Goal: Task Accomplishment & Management: Manage account settings

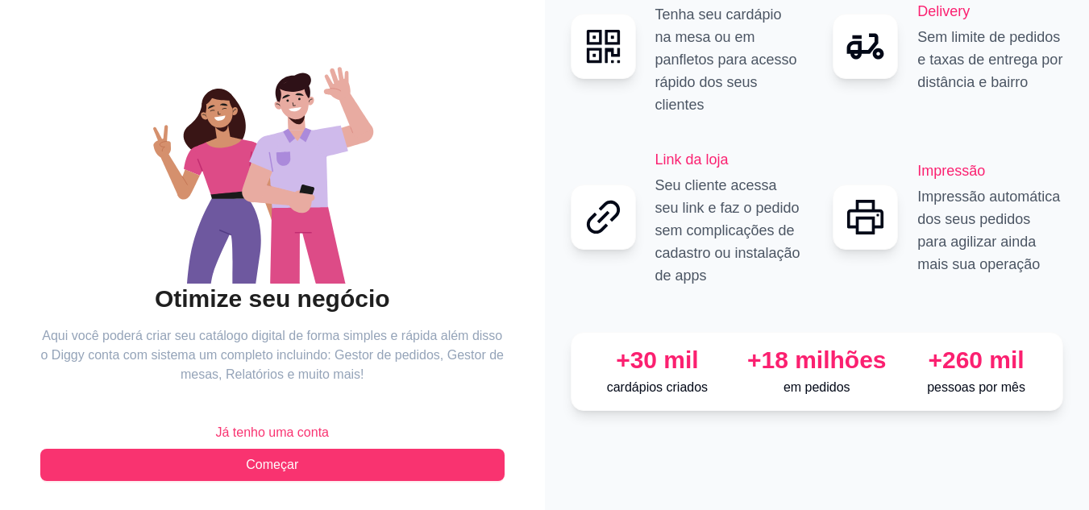
scroll to position [103, 0]
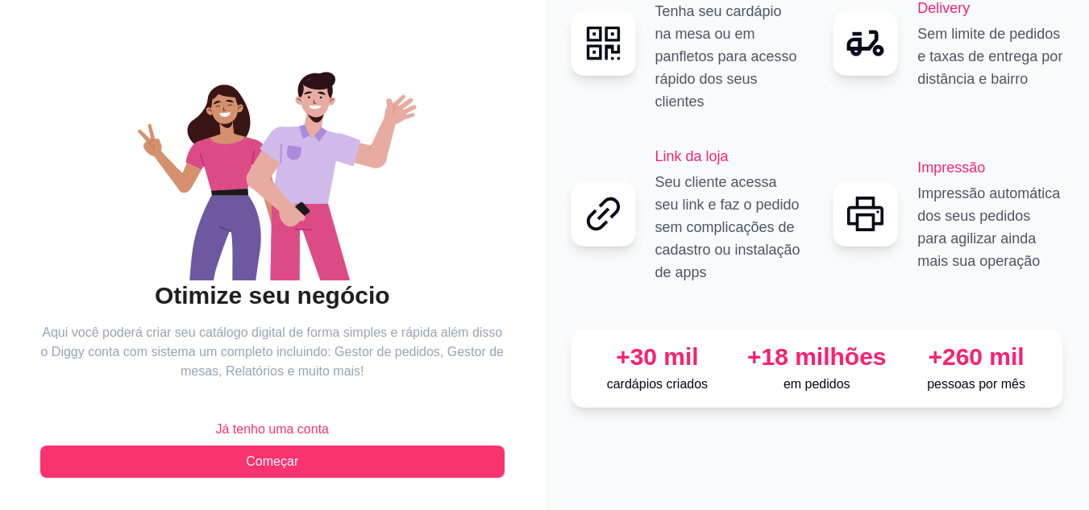
click at [293, 426] on span "Já tenho uma conta" at bounding box center [272, 429] width 114 height 19
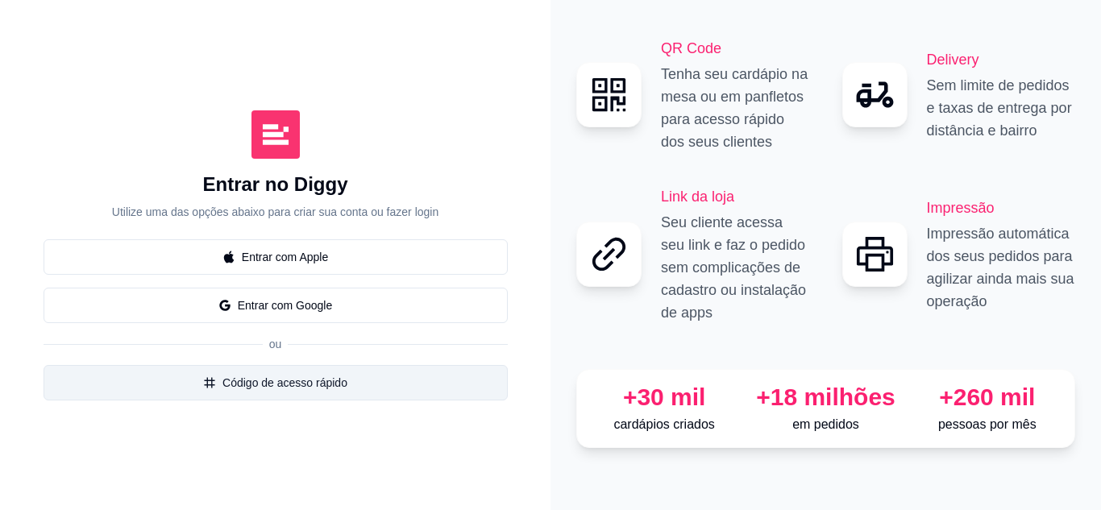
click at [265, 389] on button "Código de acesso rápido" at bounding box center [276, 382] width 464 height 35
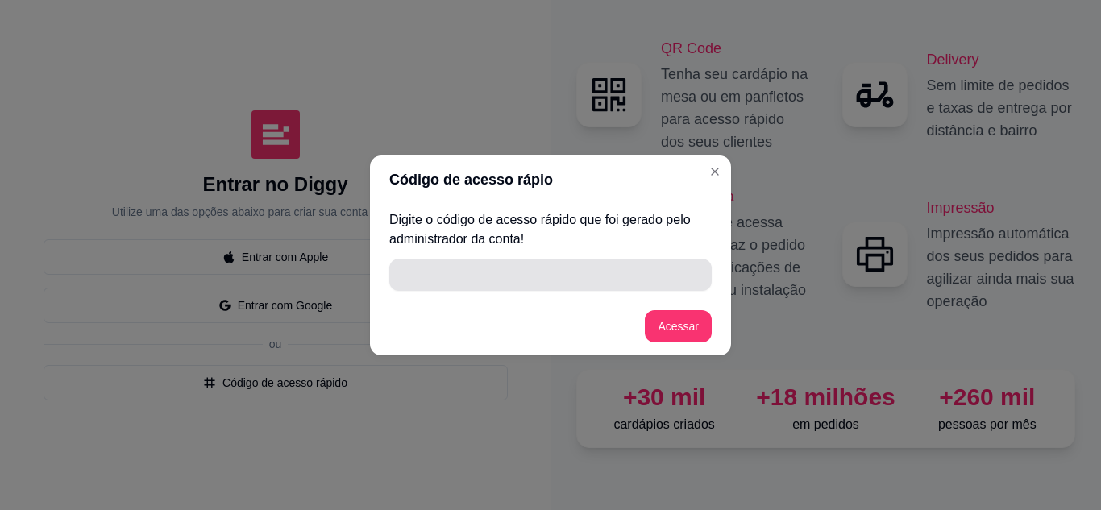
click at [434, 282] on input "" at bounding box center [550, 275] width 303 height 32
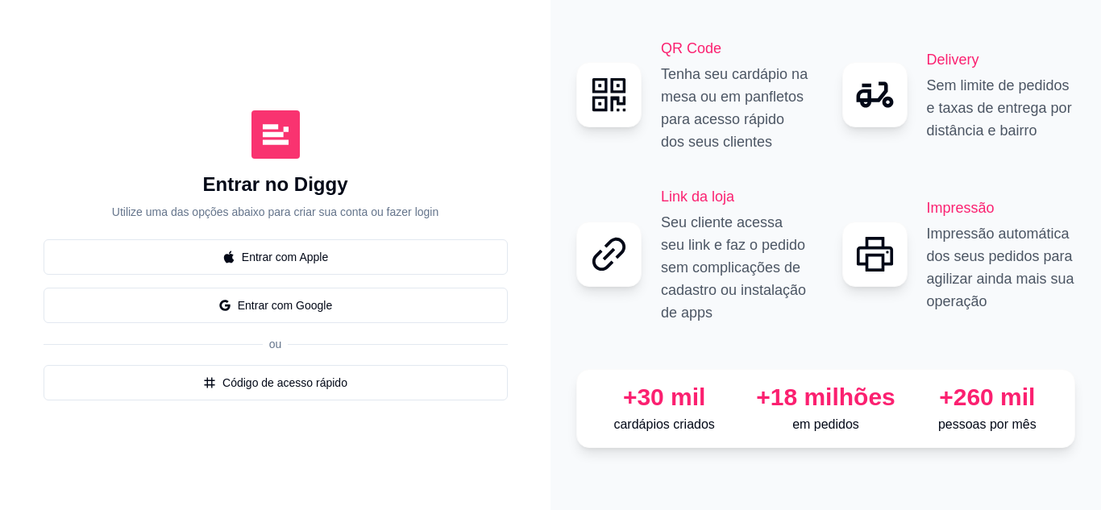
click at [522, 101] on div "Código de acesso rápio Digite o código de acesso rápido que foi gerado pelo adm…" at bounding box center [550, 255] width 1101 height 510
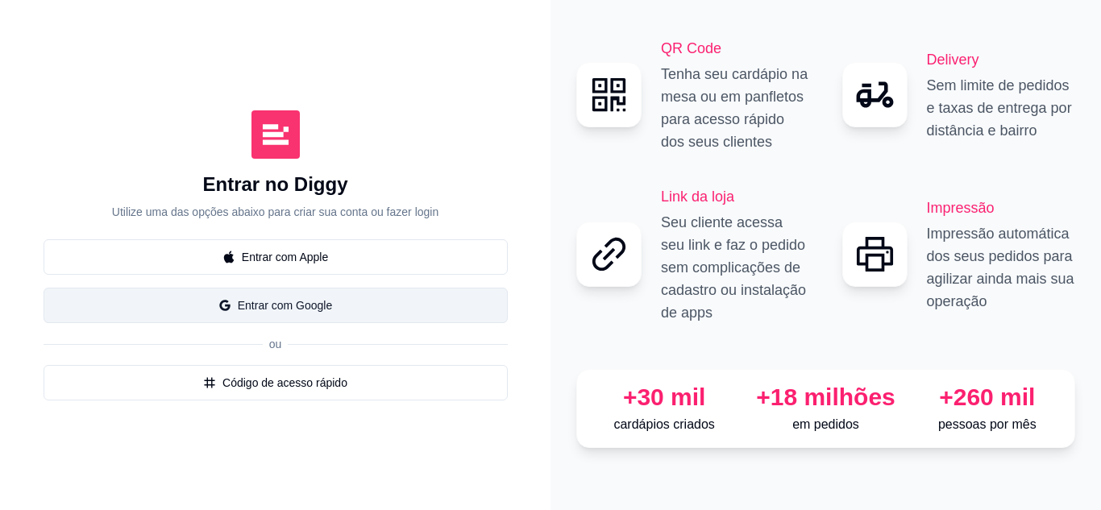
click at [296, 309] on button "Entrar com Google" at bounding box center [276, 305] width 464 height 35
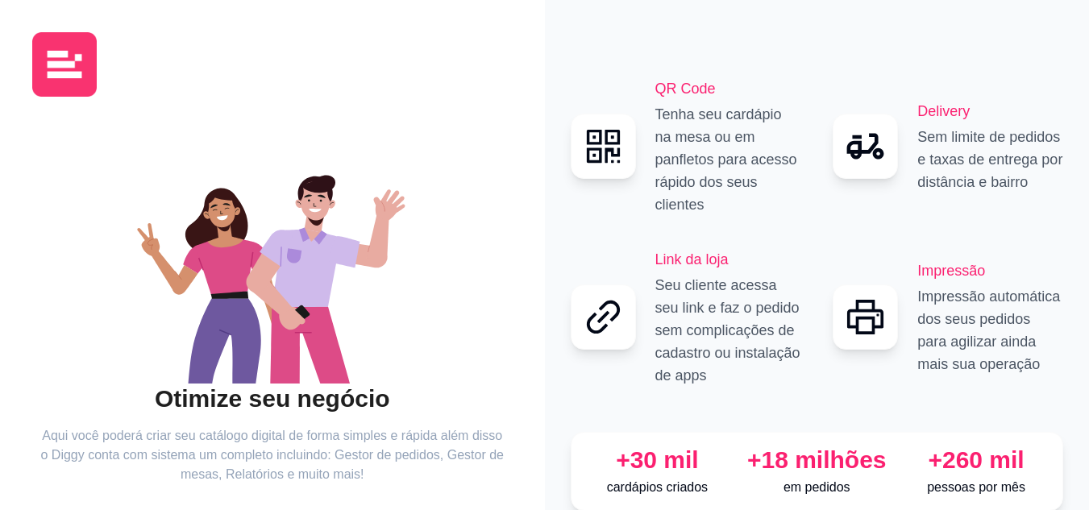
click at [612, 303] on icon at bounding box center [603, 317] width 44 height 44
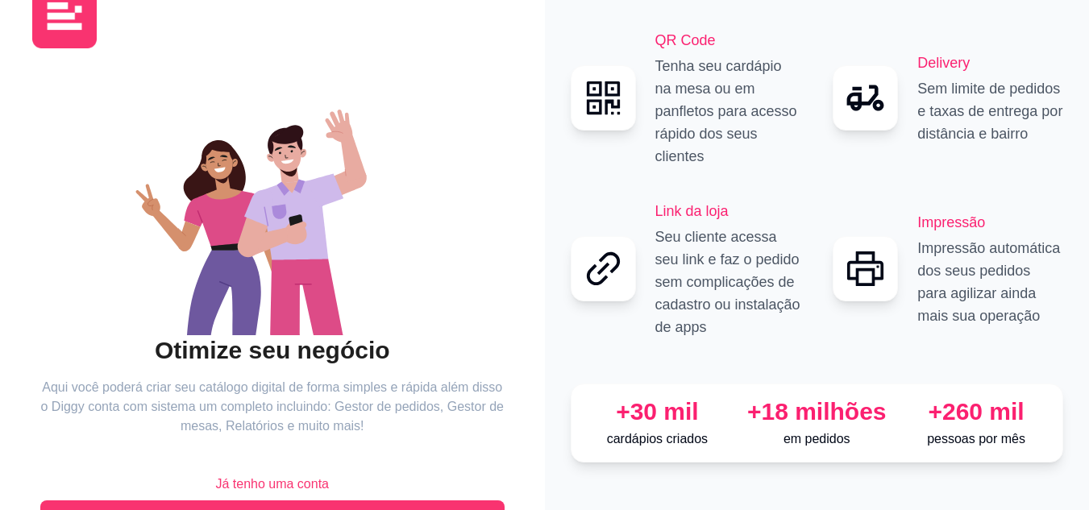
scroll to position [103, 0]
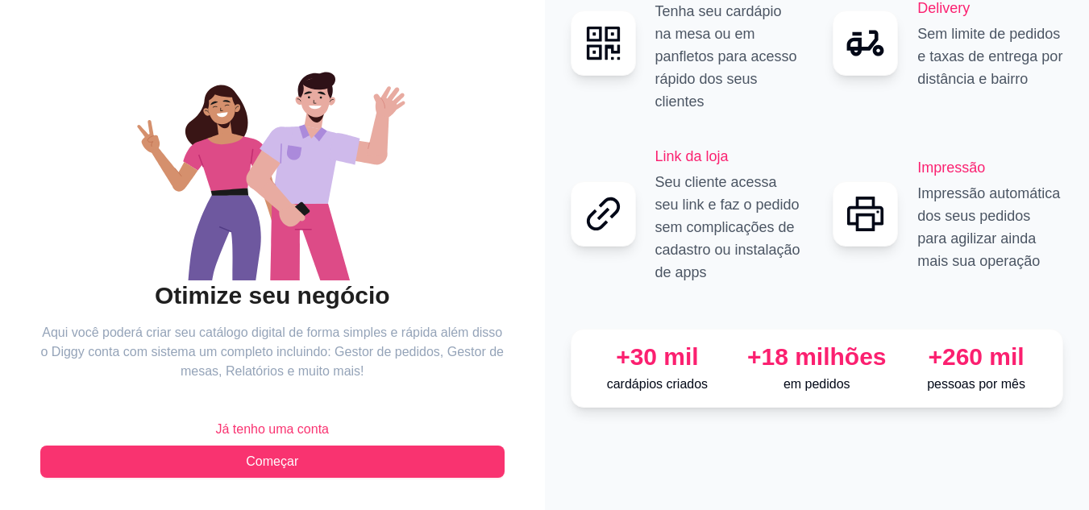
click at [272, 426] on span "Já tenho uma conta" at bounding box center [272, 429] width 114 height 19
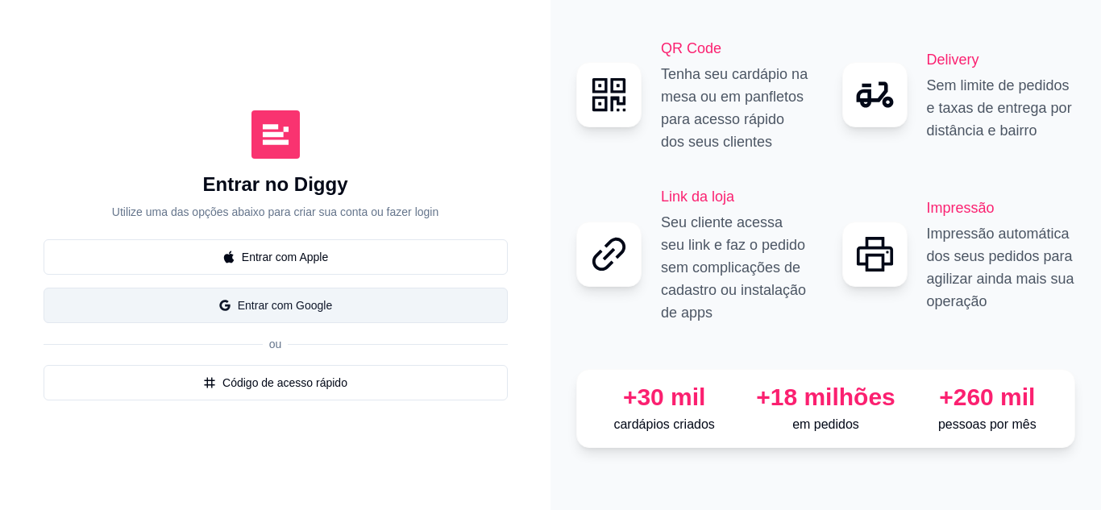
click at [372, 306] on button "Entrar com Google" at bounding box center [276, 305] width 464 height 35
